Goal: Task Accomplishment & Management: Manage account settings

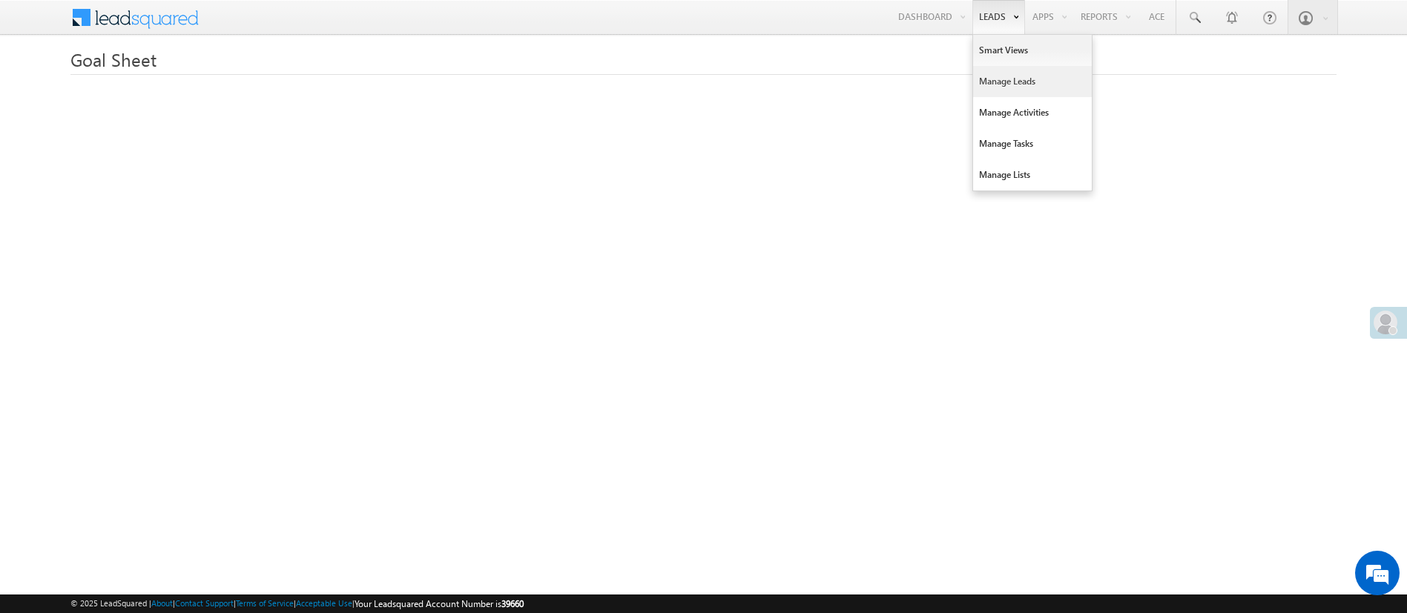
click at [1007, 82] on link "Manage Leads" at bounding box center [1032, 81] width 119 height 31
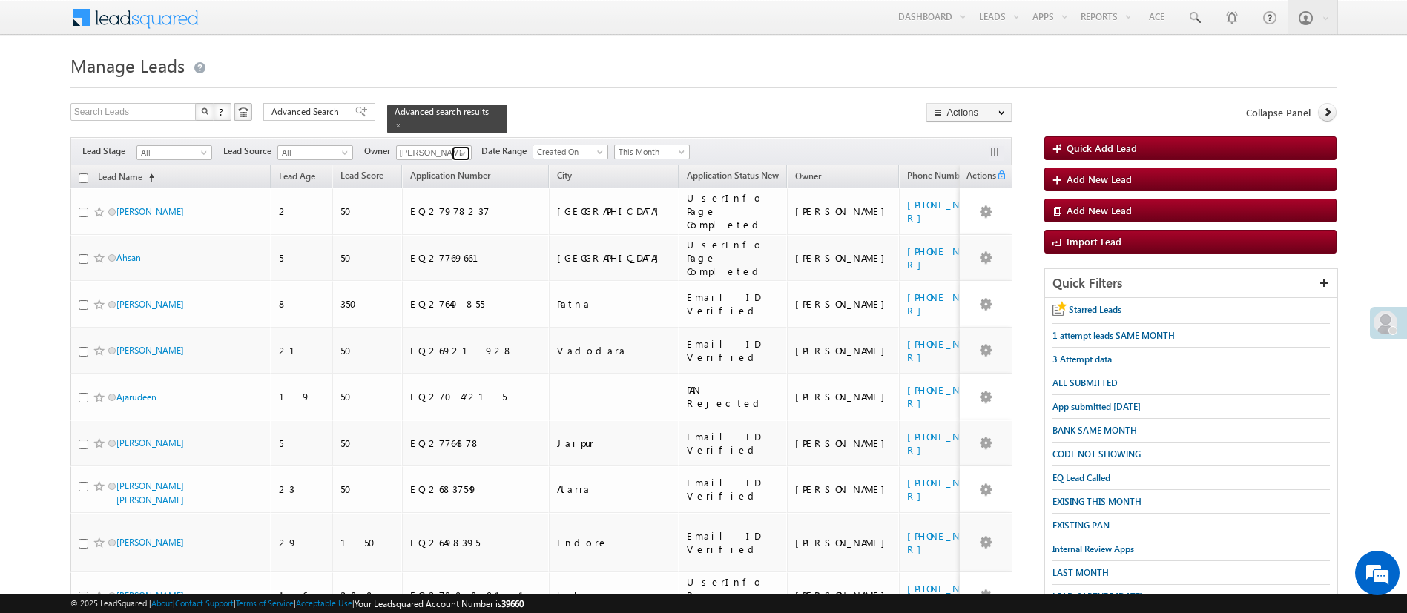
click at [469, 148] on span at bounding box center [463, 154] width 12 height 12
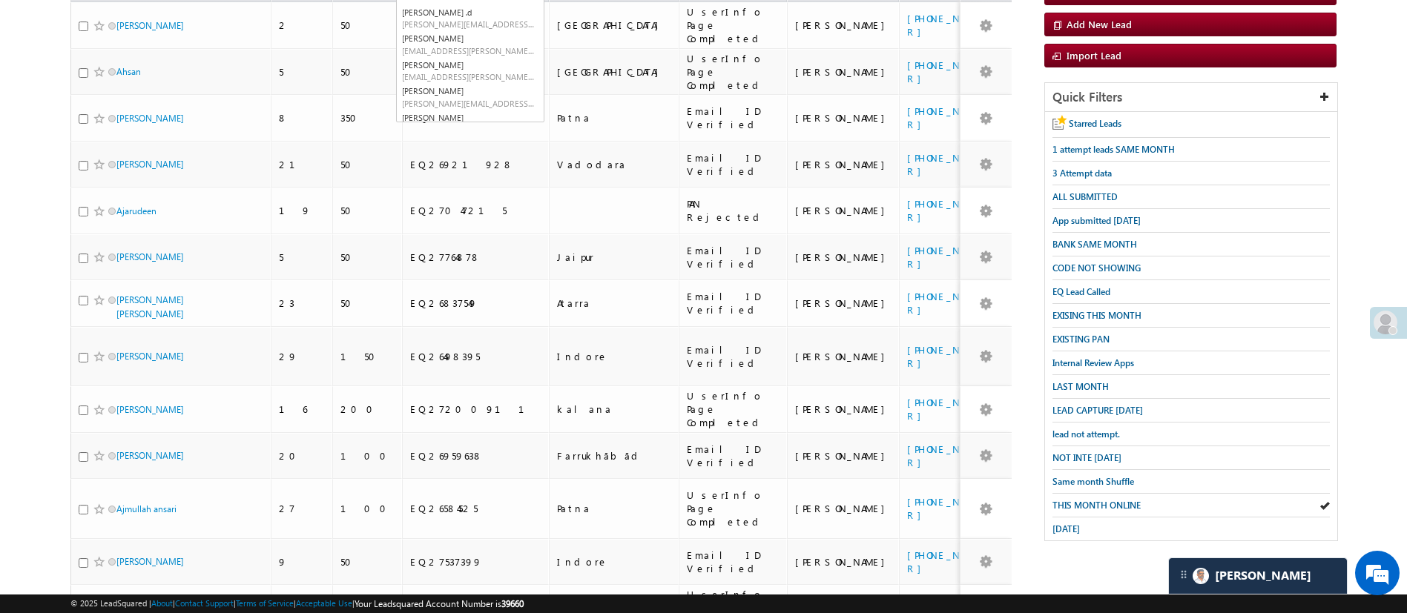
scroll to position [211, 0]
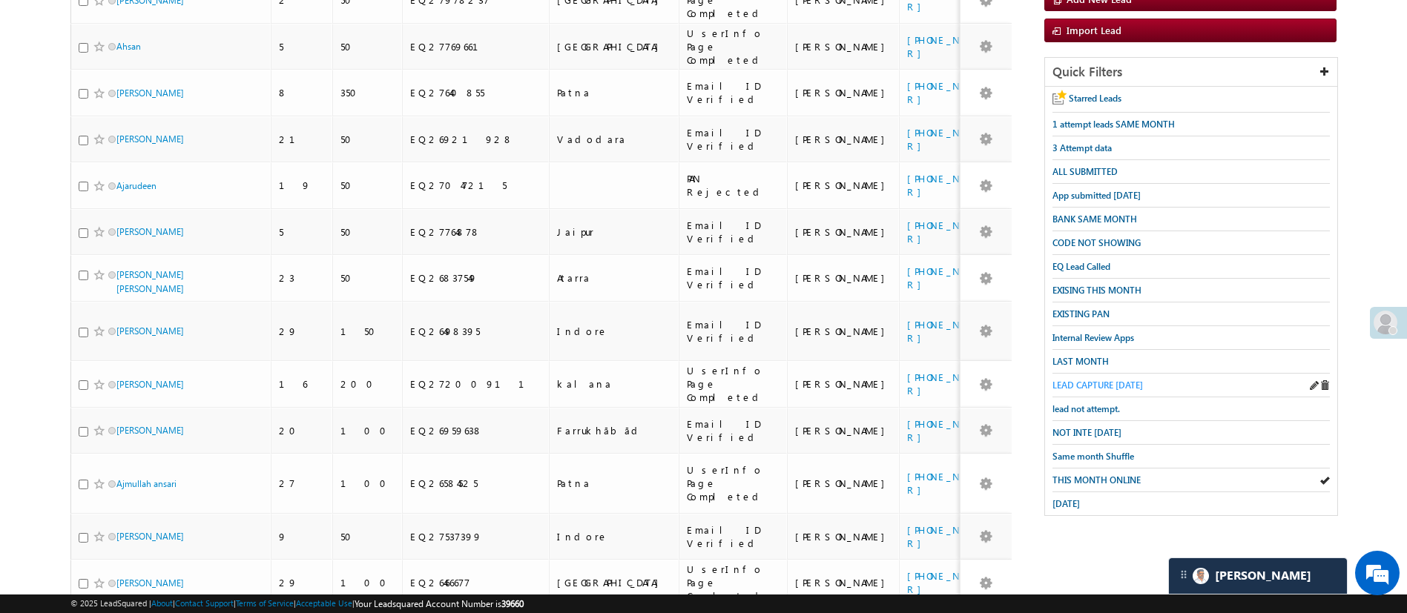
click at [1085, 380] on span "LEAD CAPTURE TODAY" at bounding box center [1097, 385] width 90 height 11
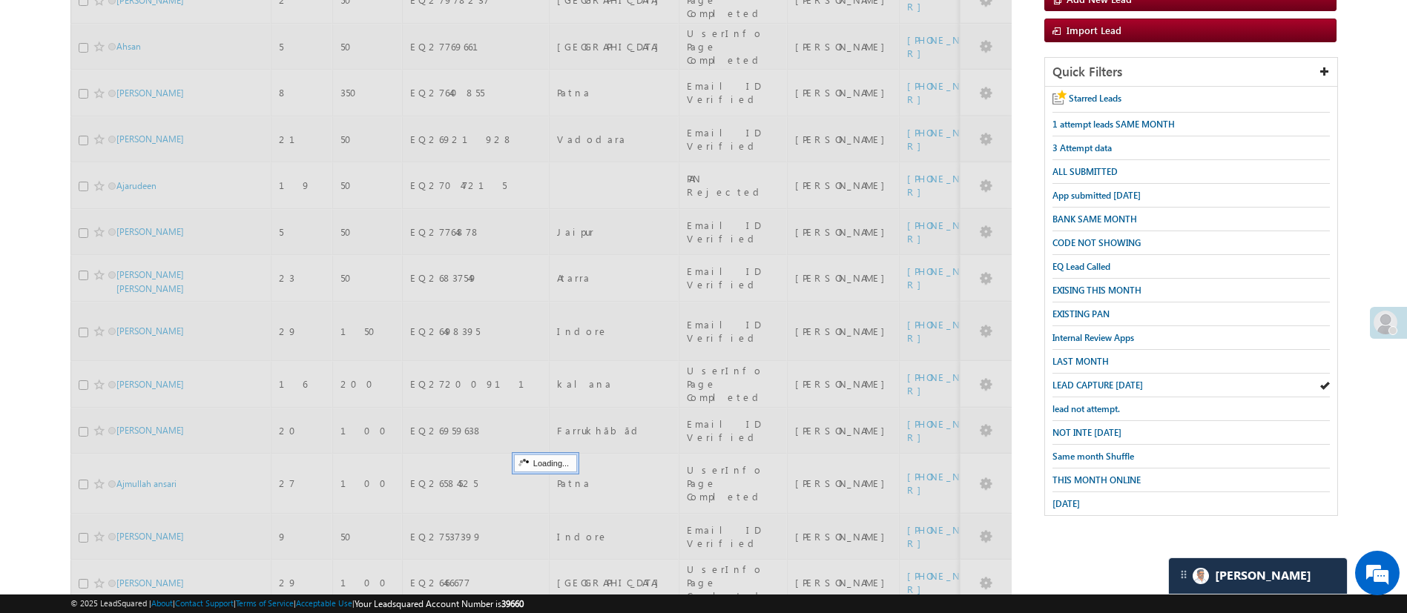
scroll to position [0, 0]
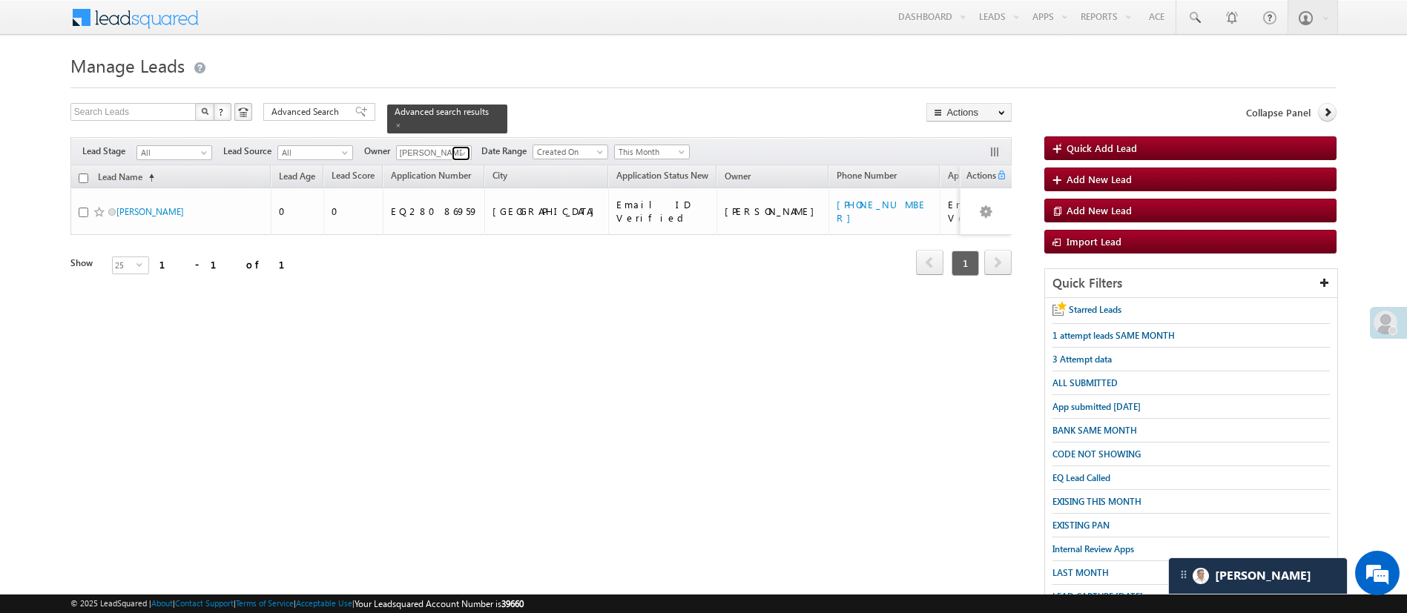
click at [462, 148] on span at bounding box center [463, 154] width 12 height 12
click at [444, 174] on span "[PERSON_NAME][EMAIL_ADDRESS][DOMAIN_NAME]" at bounding box center [468, 179] width 133 height 11
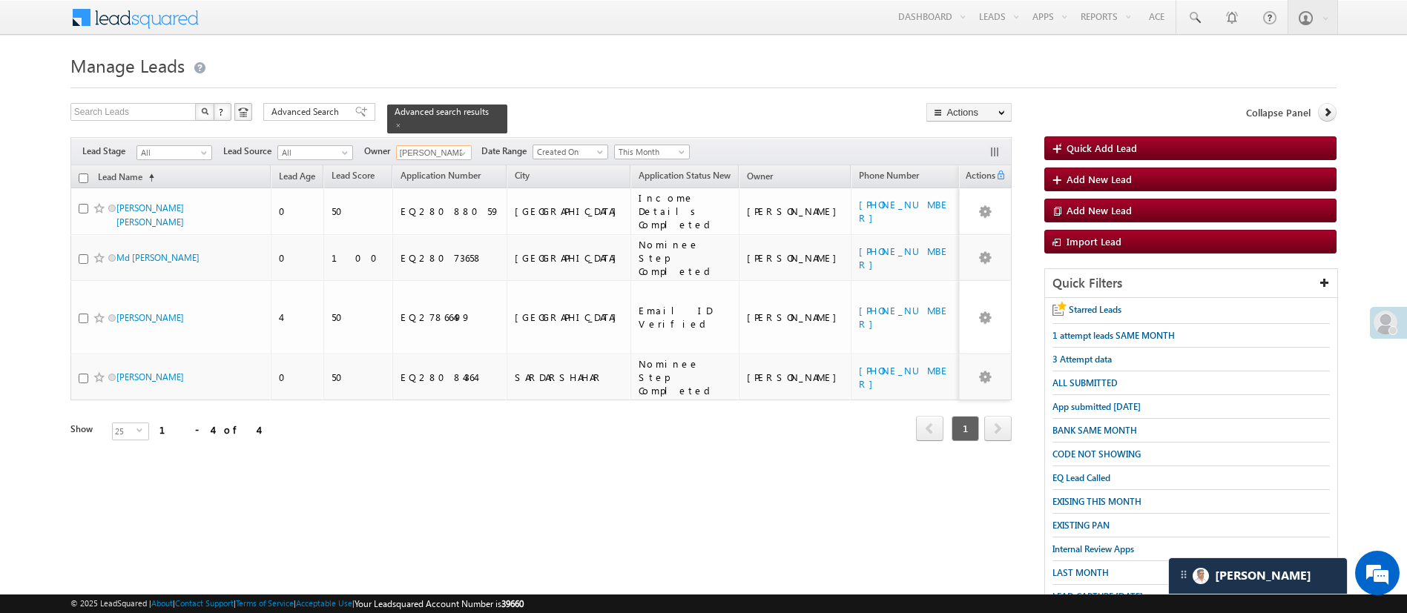
type input "[PERSON_NAME]"
click at [1219, 73] on h1 "Manage Leads" at bounding box center [703, 64] width 1266 height 29
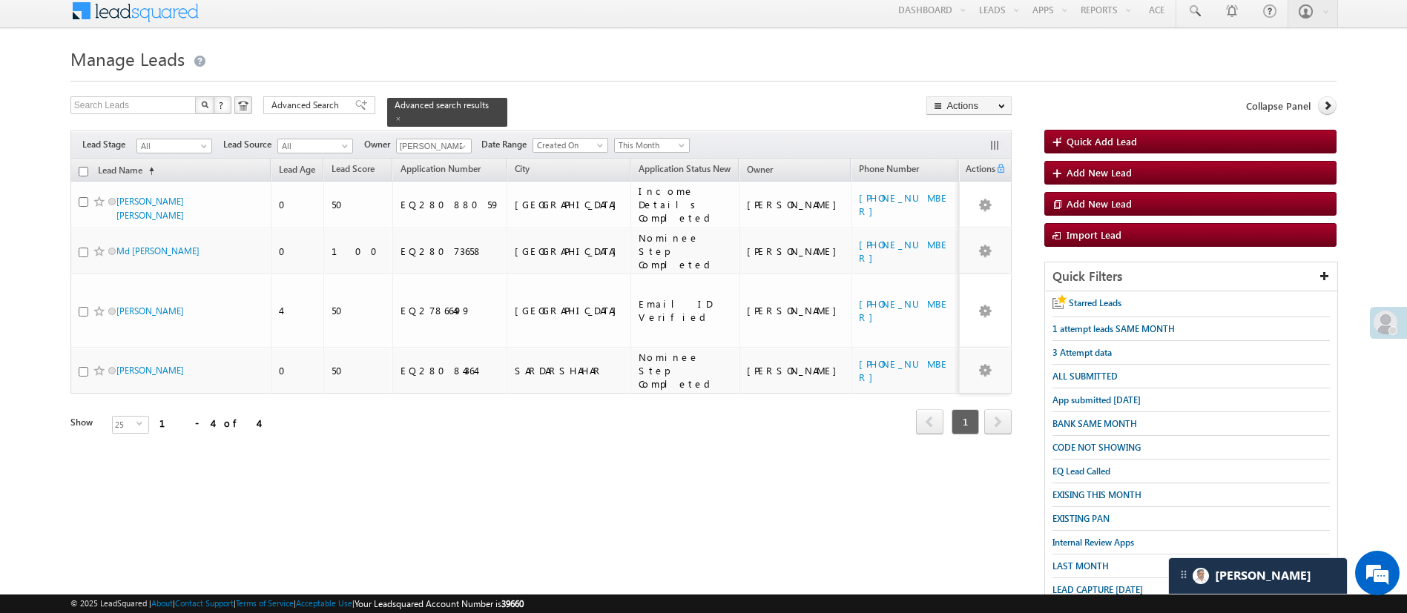
scroll to position [154, 0]
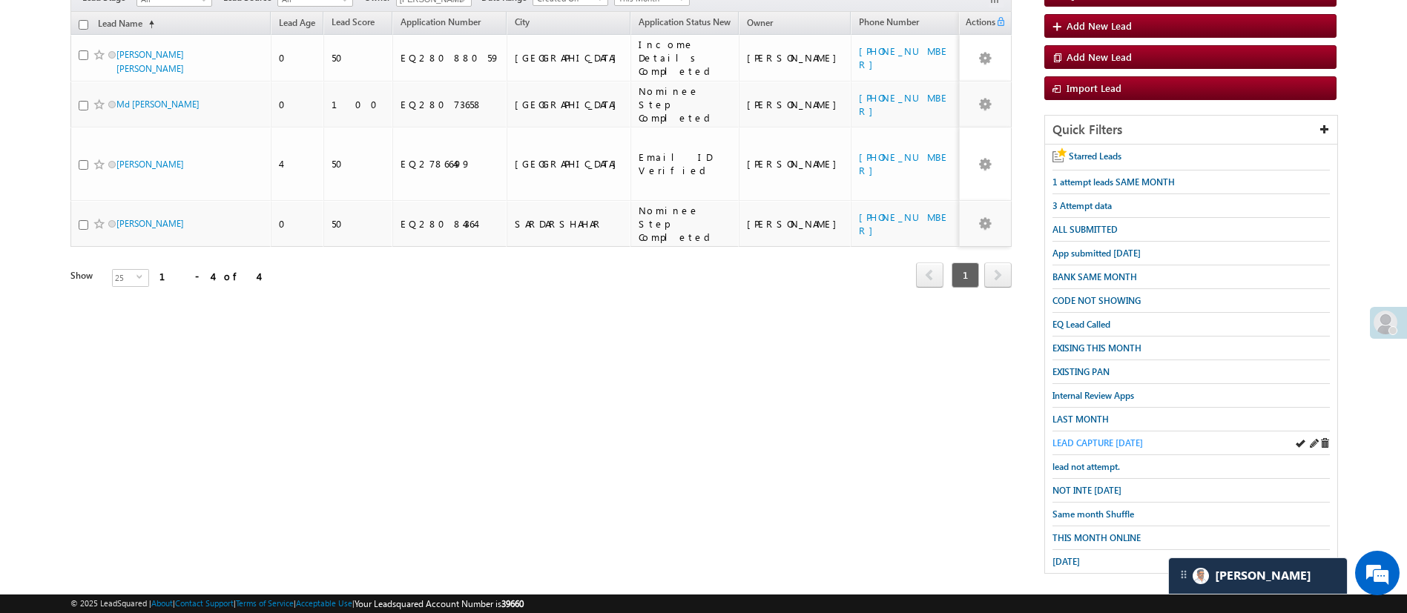
click at [1101, 438] on span "LEAD CAPTURE TODAY" at bounding box center [1097, 443] width 90 height 11
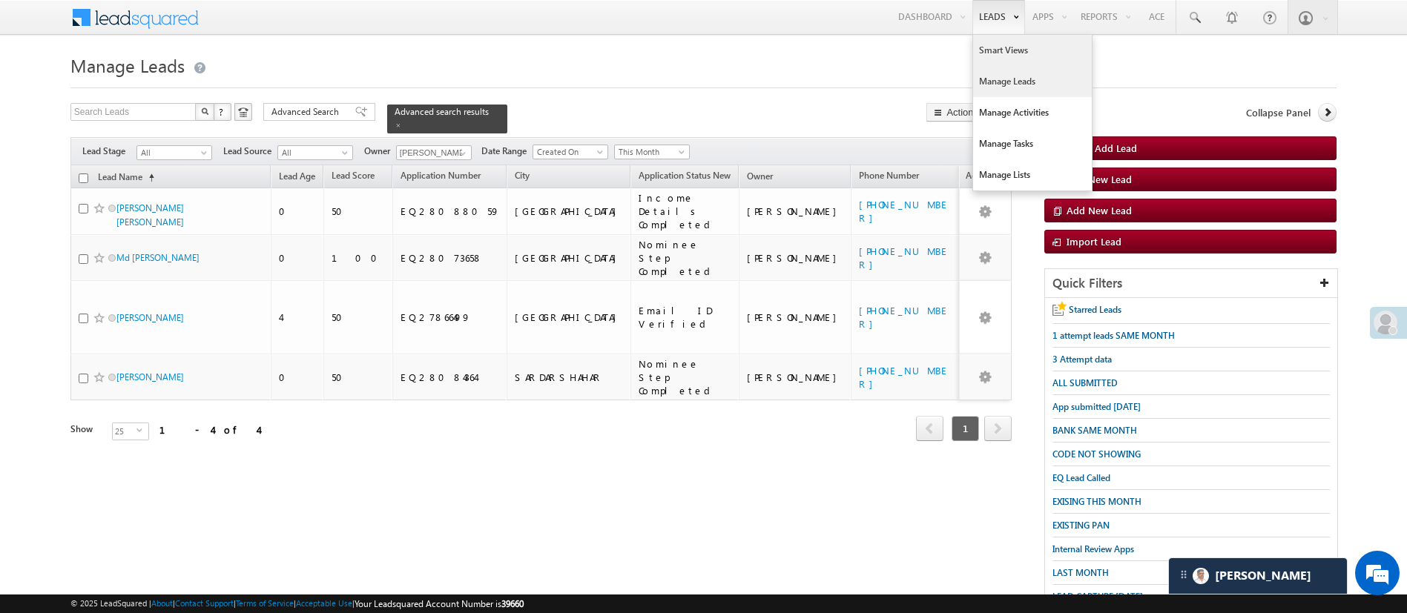
click at [983, 42] on link "Smart Views" at bounding box center [1032, 50] width 119 height 31
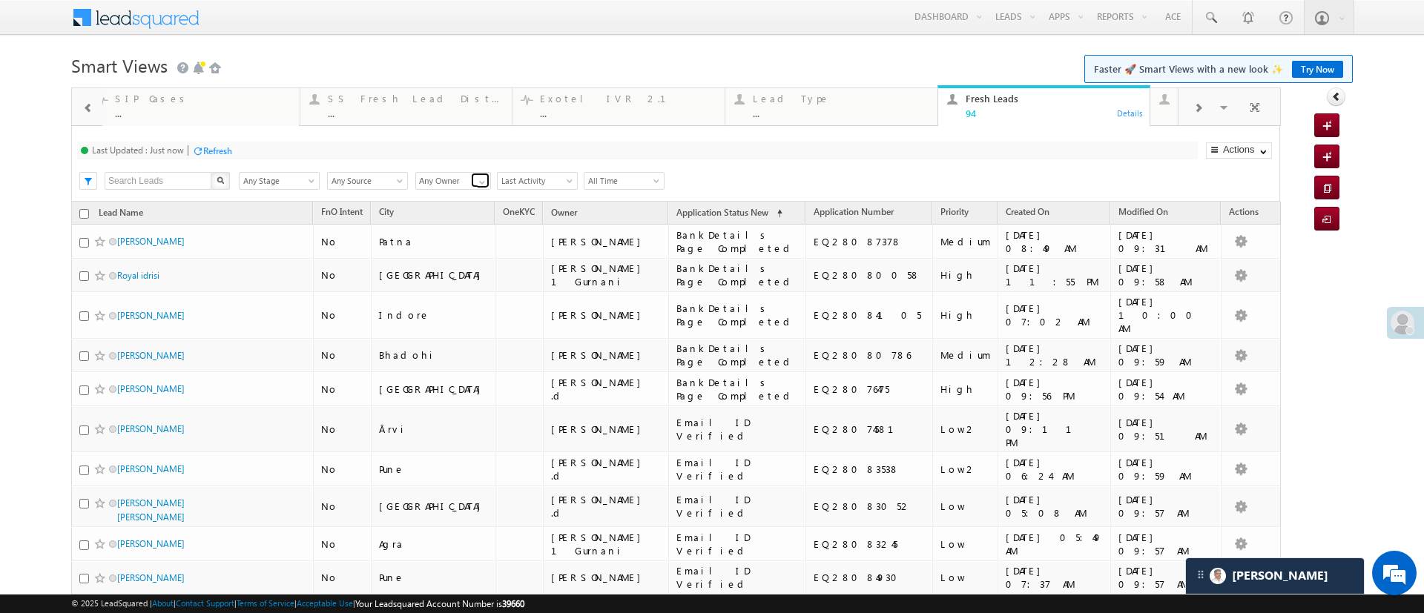
click at [477, 177] on span at bounding box center [482, 182] width 12 height 12
click at [461, 201] on link "[PERSON_NAME]" at bounding box center [453, 198] width 76 height 17
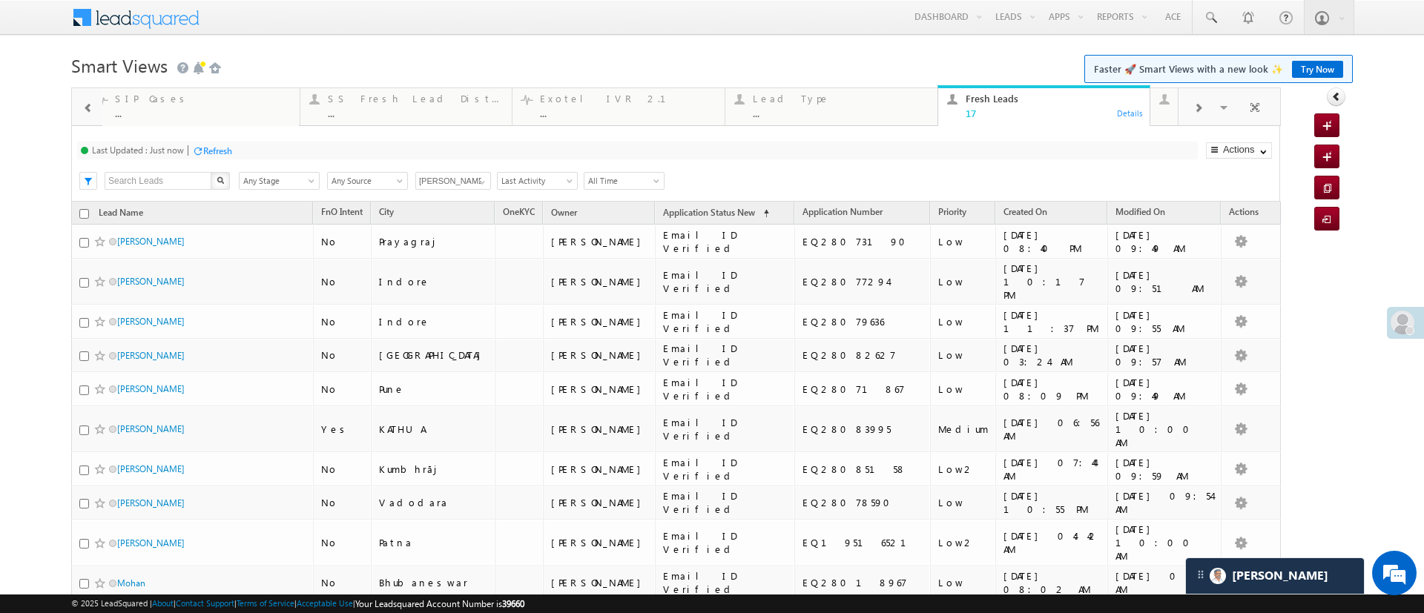
scroll to position [304, 0]
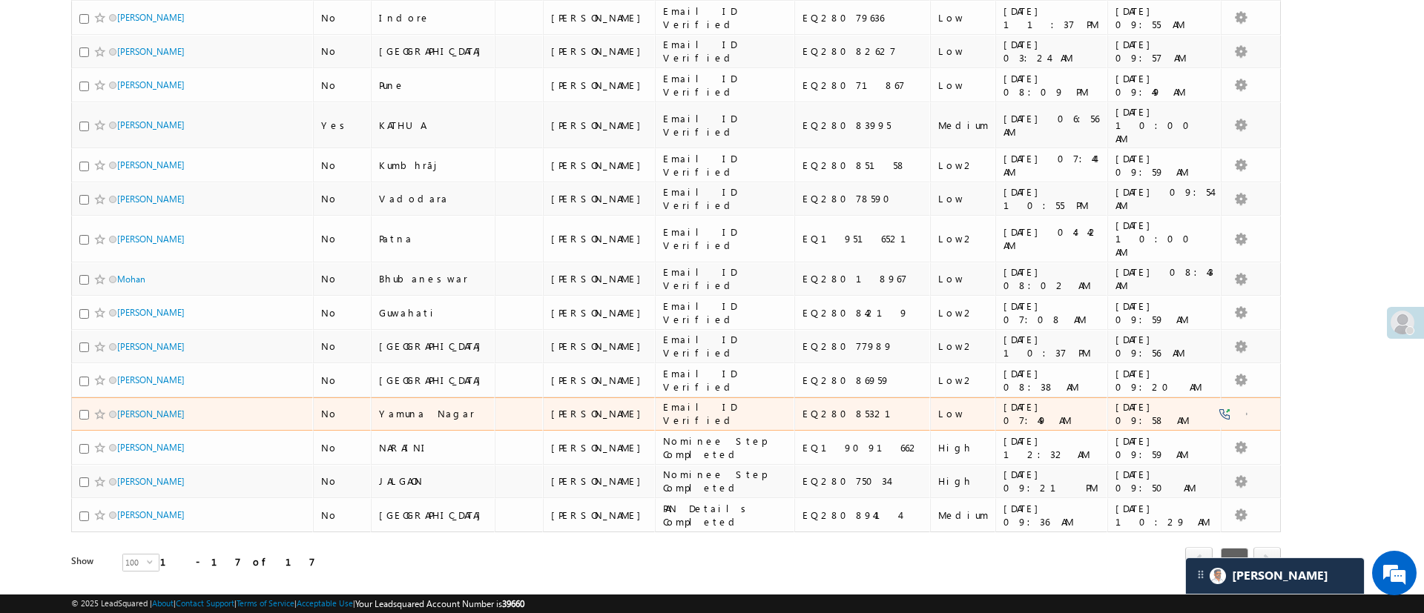
type input "[PERSON_NAME]"
click at [82, 410] on input "checkbox" at bounding box center [84, 415] width 10 height 10
checkbox input "true"
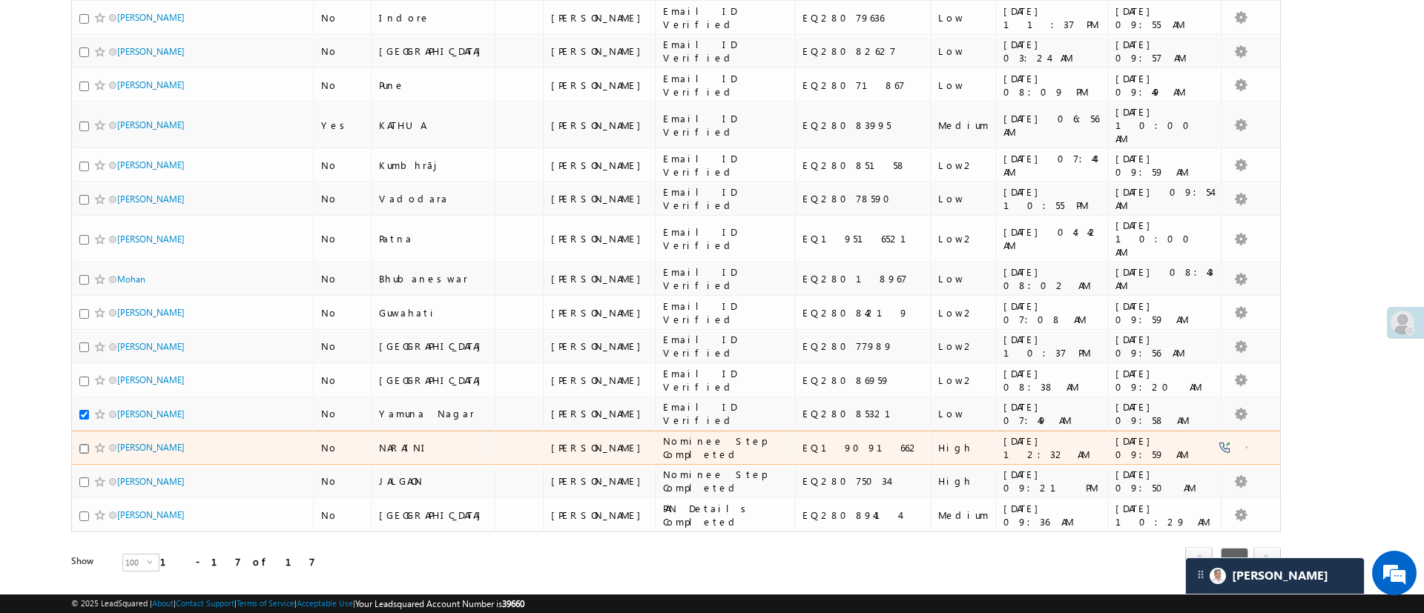
click at [80, 444] on input "checkbox" at bounding box center [84, 449] width 10 height 10
checkbox input "true"
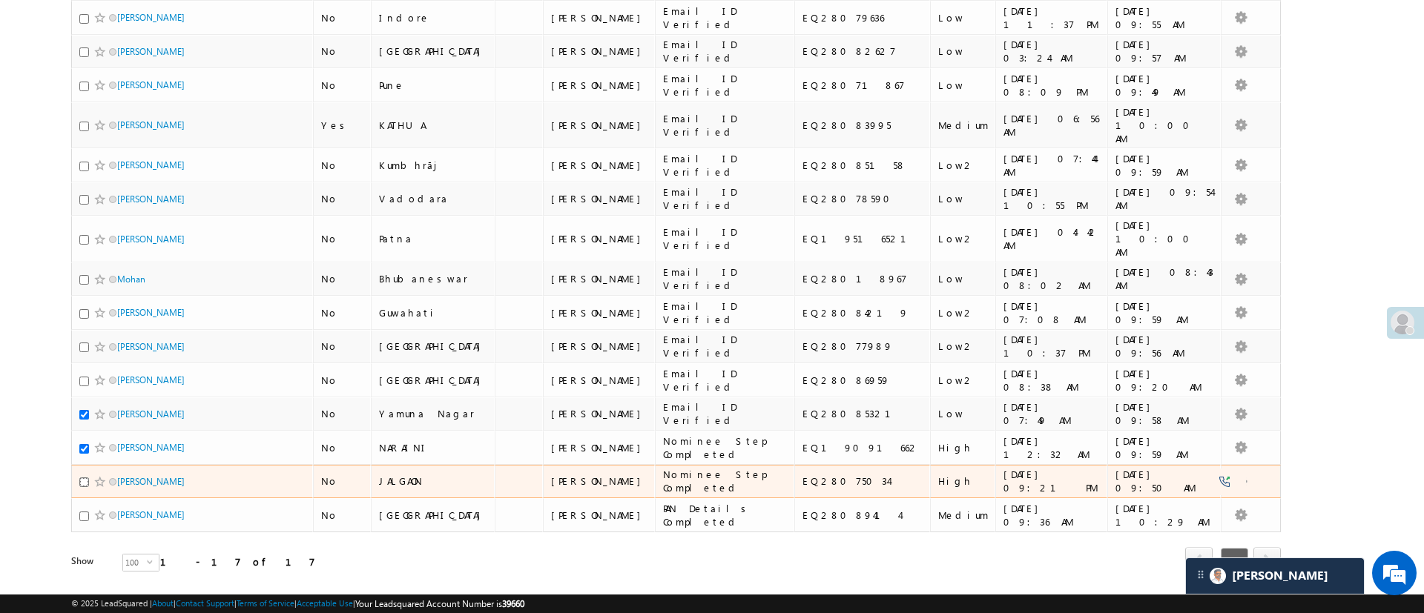
click at [83, 478] on input "checkbox" at bounding box center [84, 483] width 10 height 10
checkbox input "true"
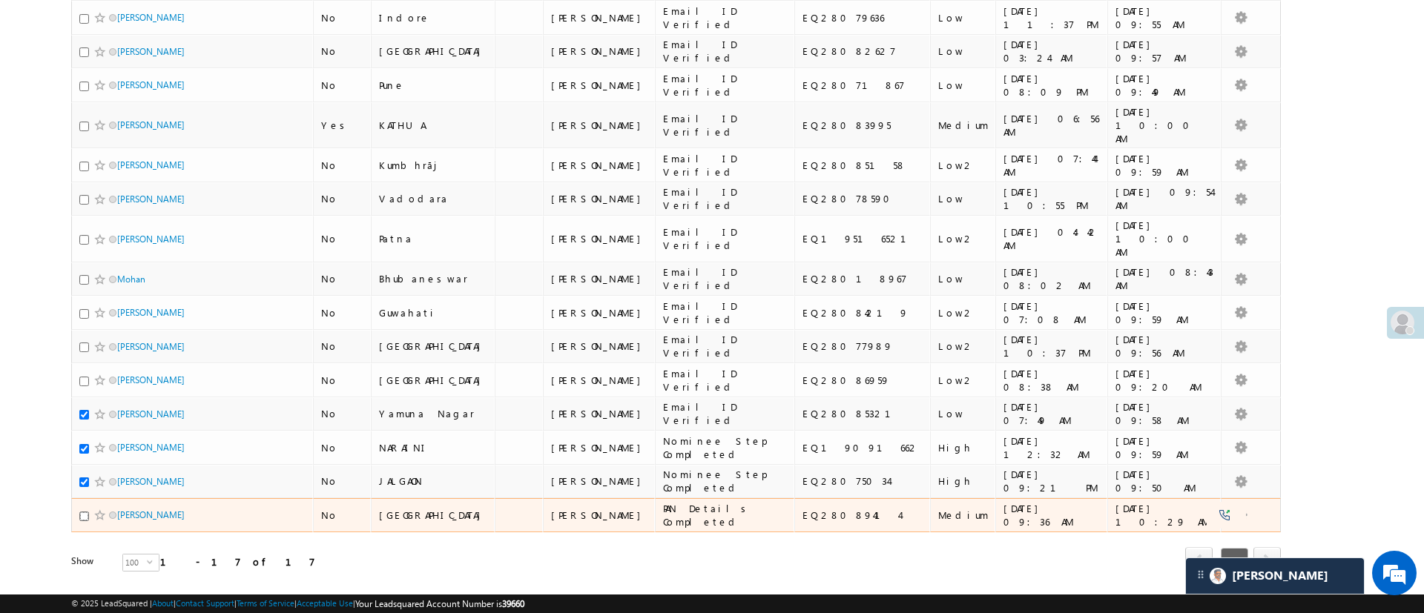
click at [84, 512] on input "checkbox" at bounding box center [84, 517] width 10 height 10
checkbox input "true"
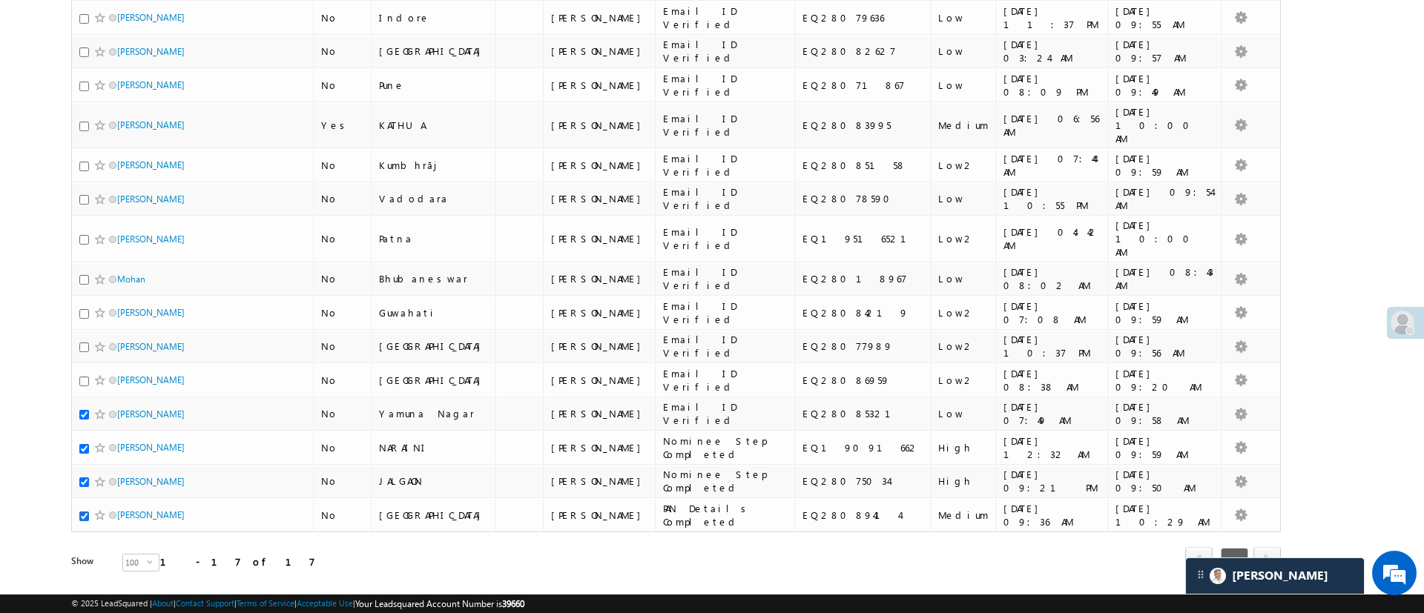
scroll to position [0, 0]
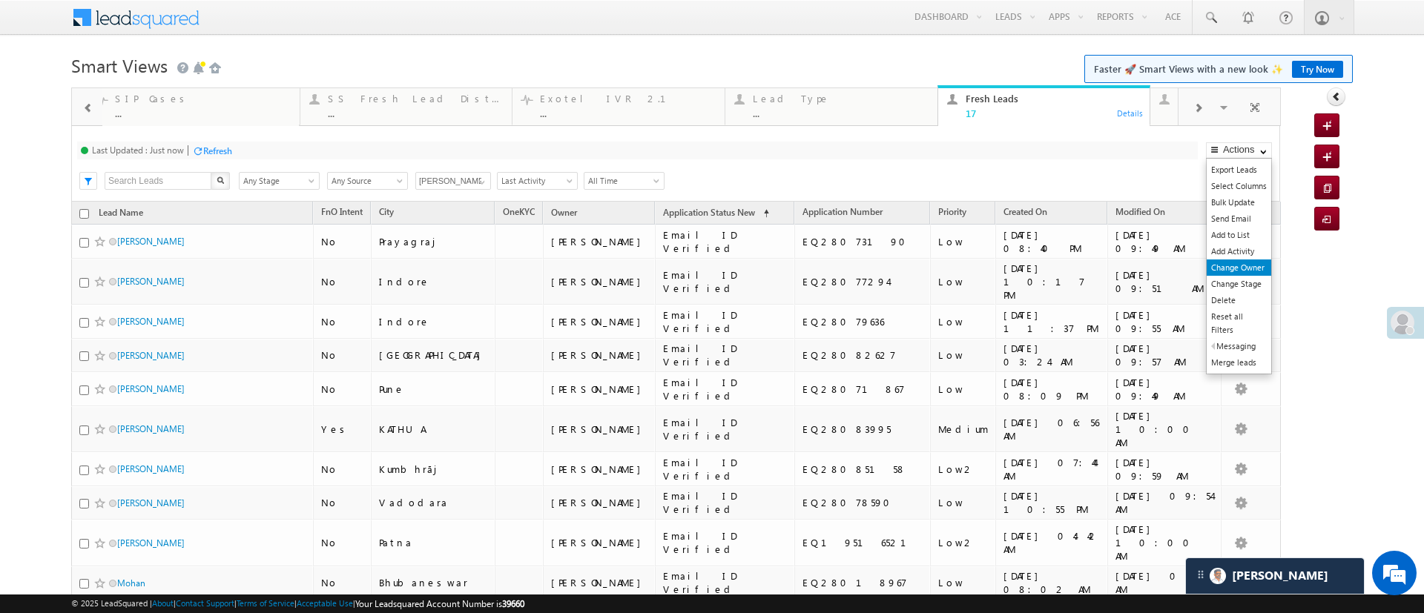
click at [1247, 269] on link "Change Owner" at bounding box center [1239, 268] width 65 height 16
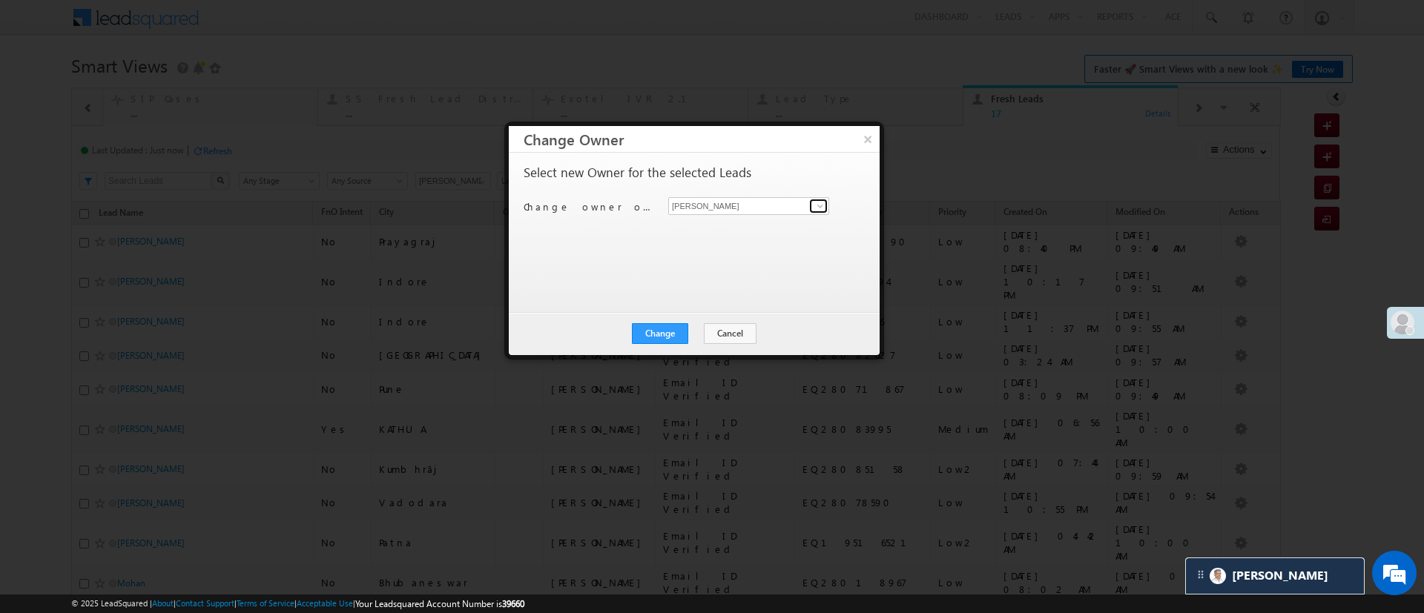
click at [816, 208] on span at bounding box center [820, 206] width 12 height 12
click at [761, 230] on span "[PERSON_NAME][EMAIL_ADDRESS][DOMAIN_NAME]" at bounding box center [748, 234] width 149 height 11
type input "[PERSON_NAME]"
click at [667, 333] on button "Change" at bounding box center [660, 333] width 56 height 21
click at [707, 326] on button "Close" at bounding box center [696, 333] width 47 height 21
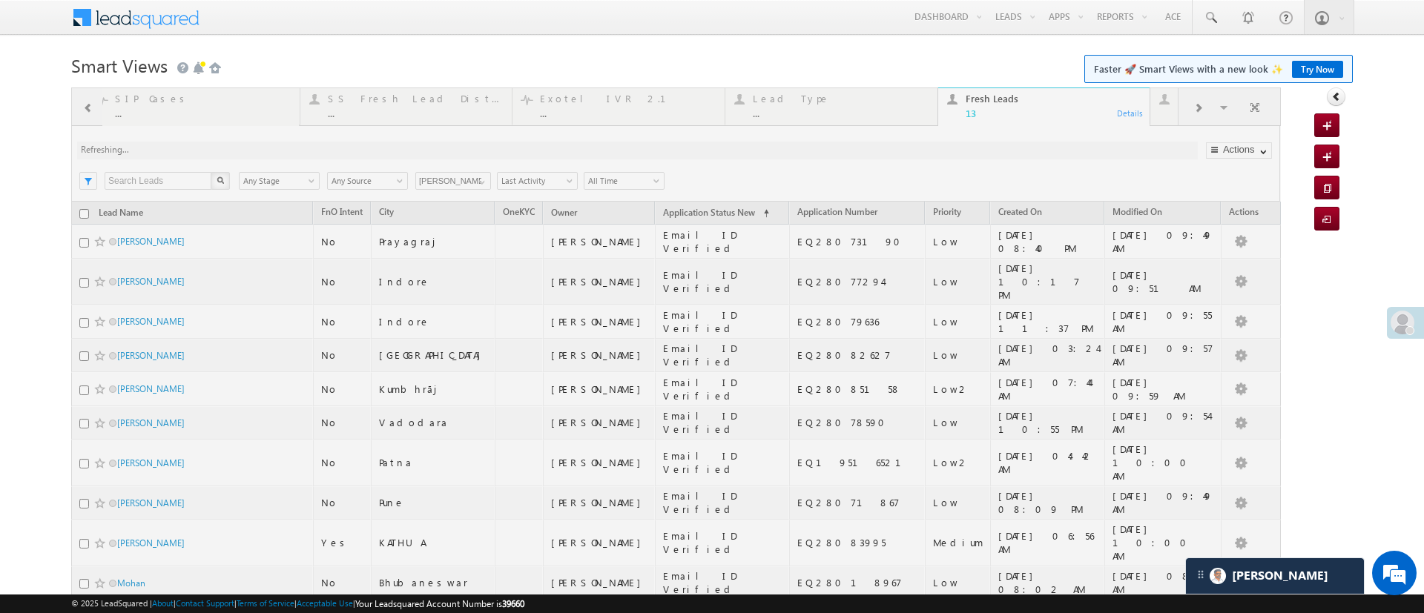
click at [478, 180] on div at bounding box center [675, 436] width 1209 height 696
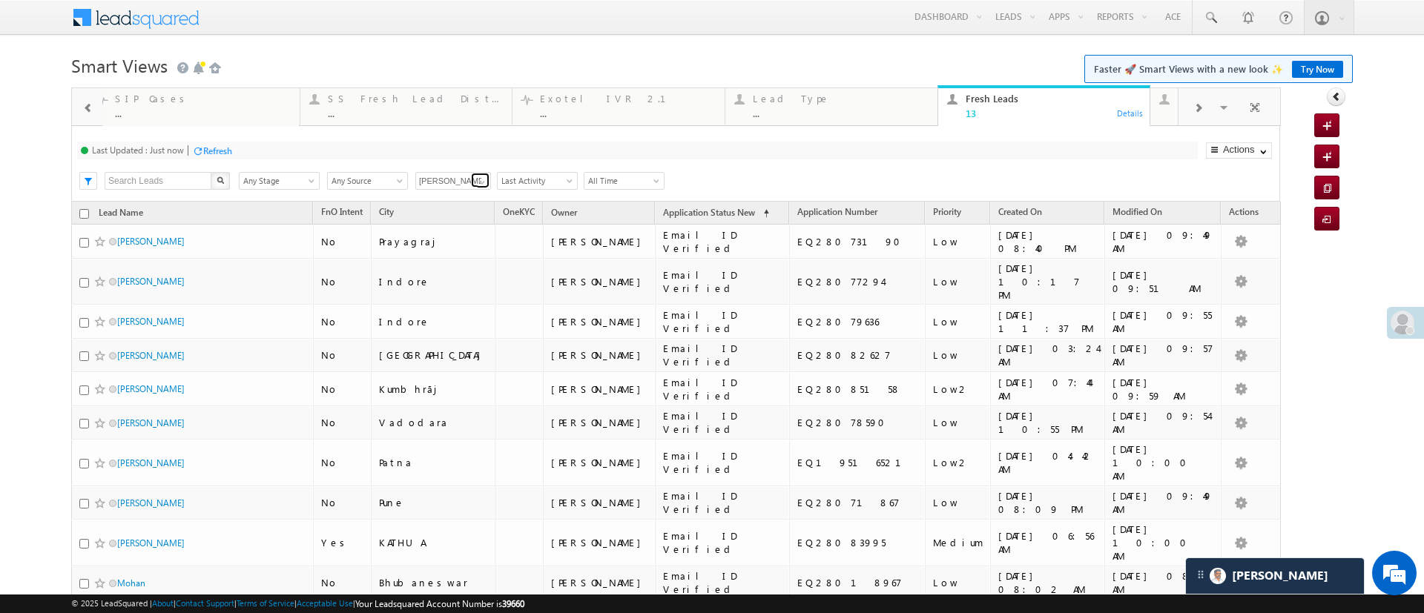
click at [478, 180] on span at bounding box center [482, 182] width 12 height 12
click at [459, 201] on link "[PERSON_NAME]" at bounding box center [453, 198] width 76 height 17
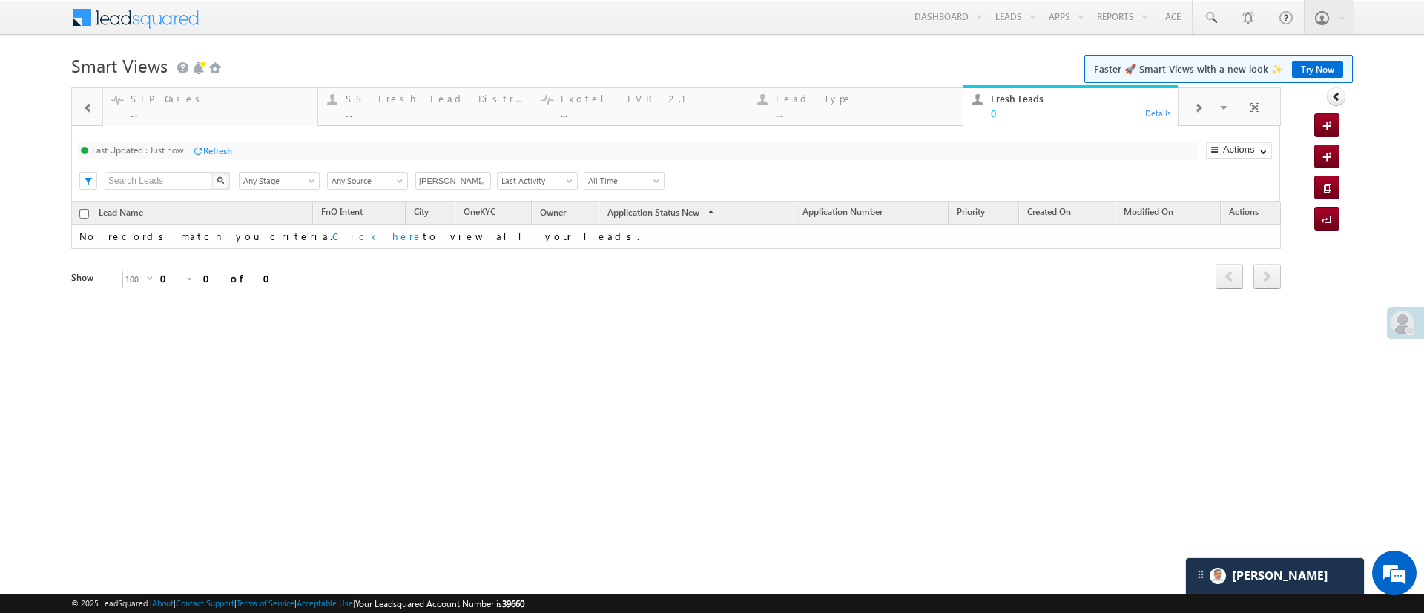
type input "[PERSON_NAME]"
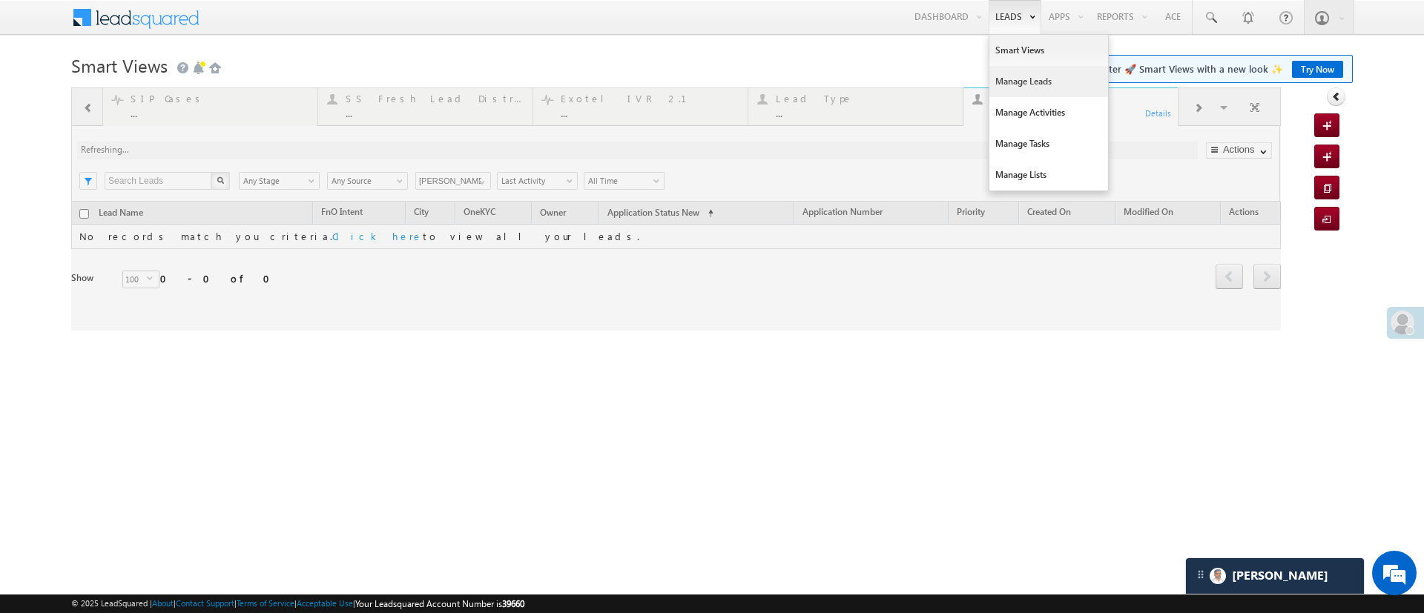
click at [1026, 81] on link "Manage Leads" at bounding box center [1048, 81] width 119 height 31
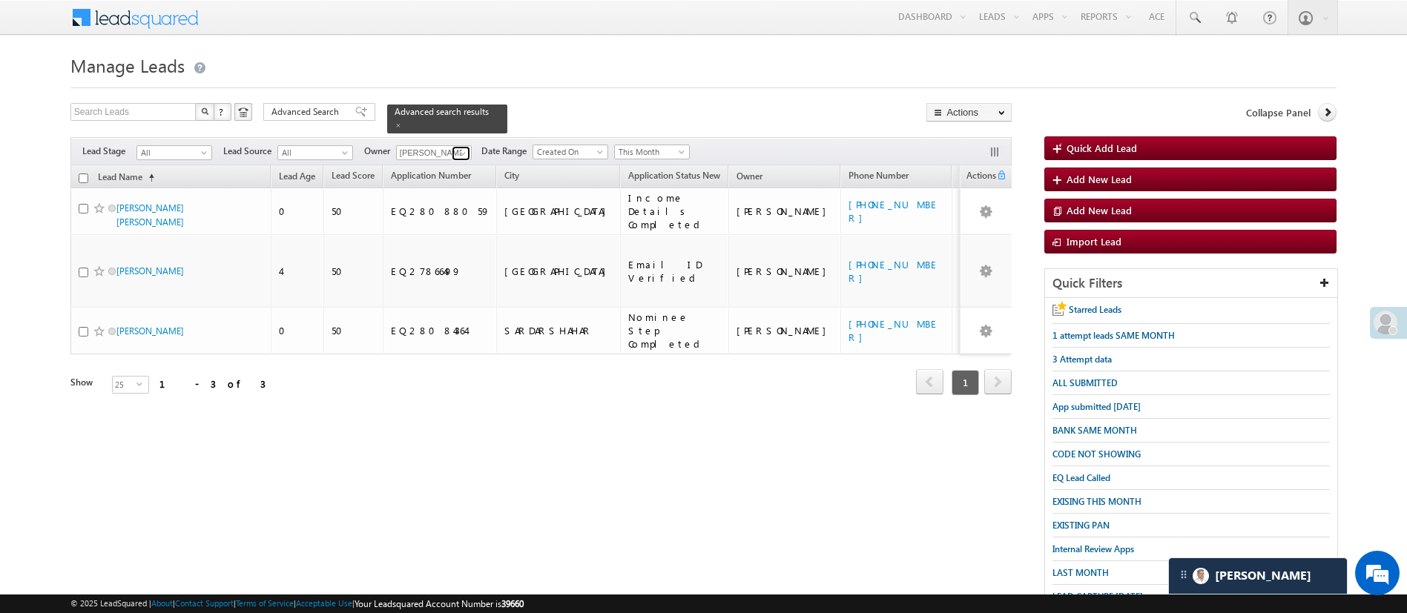
click at [470, 146] on link at bounding box center [461, 153] width 19 height 15
click at [474, 160] on link "Himanshu Sharma HIMANSHU.SHARMA@ANGELBROKING.COM" at bounding box center [470, 174] width 148 height 28
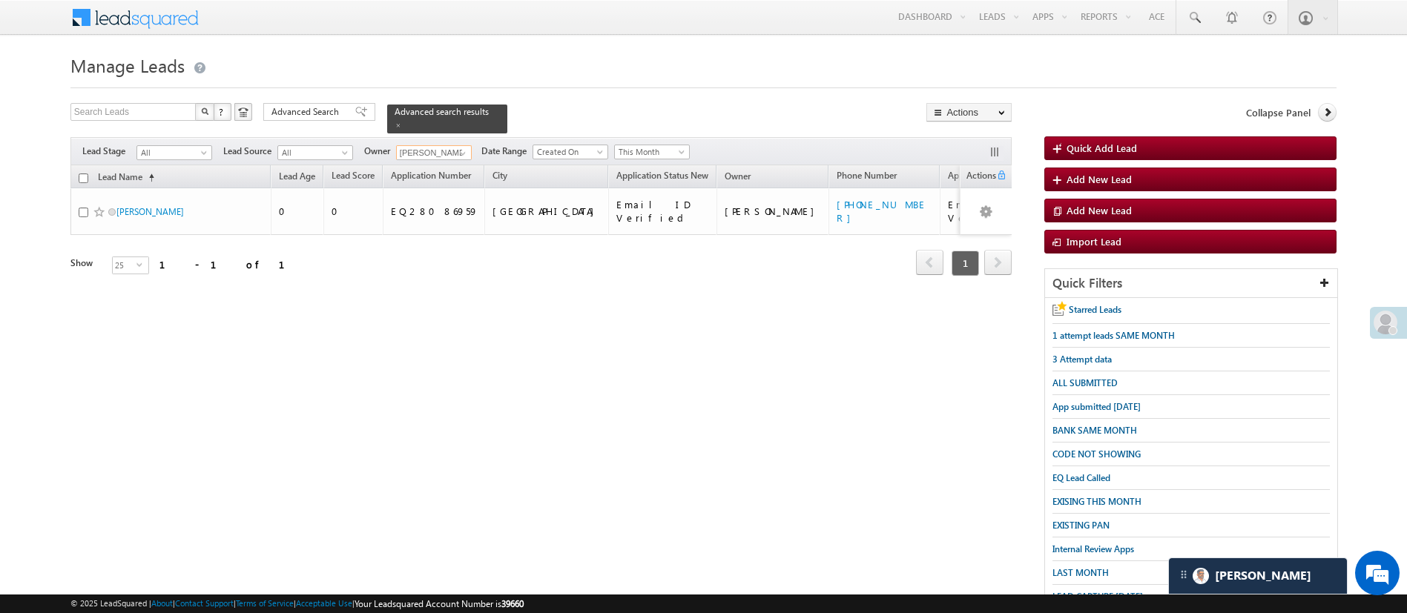
type input "[PERSON_NAME]"
